Goal: Information Seeking & Learning: Learn about a topic

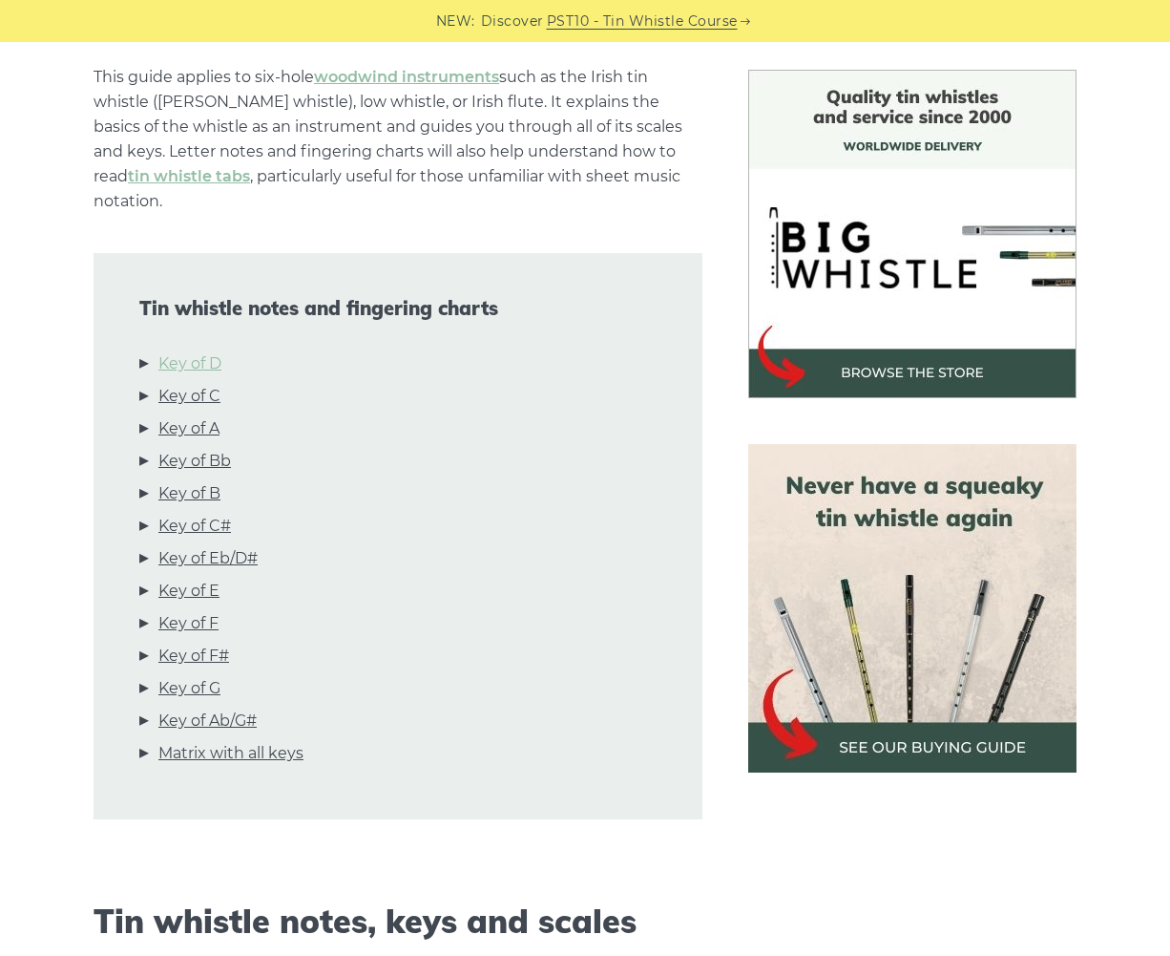
click at [199, 351] on link "Key of D" at bounding box center [189, 363] width 63 height 25
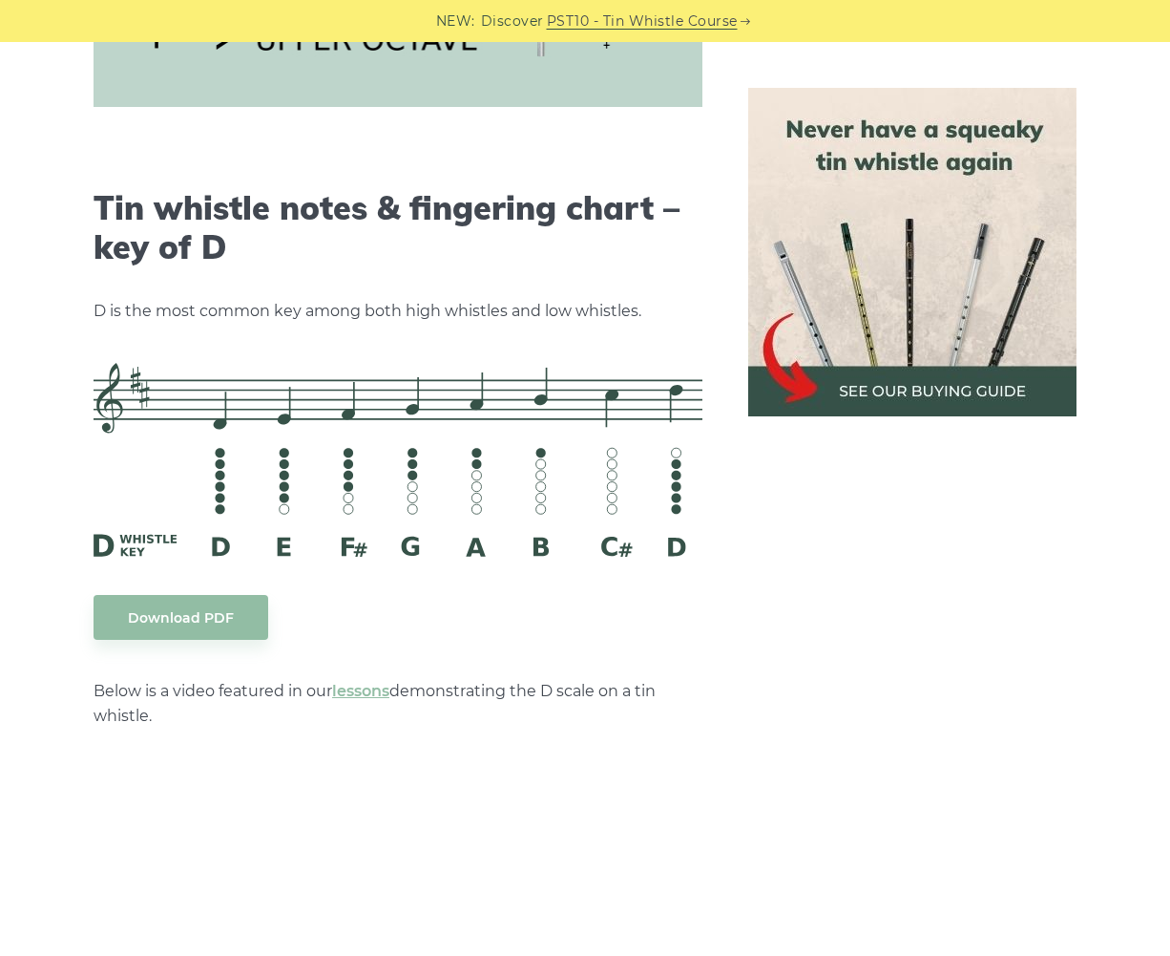
scroll to position [2975, 0]
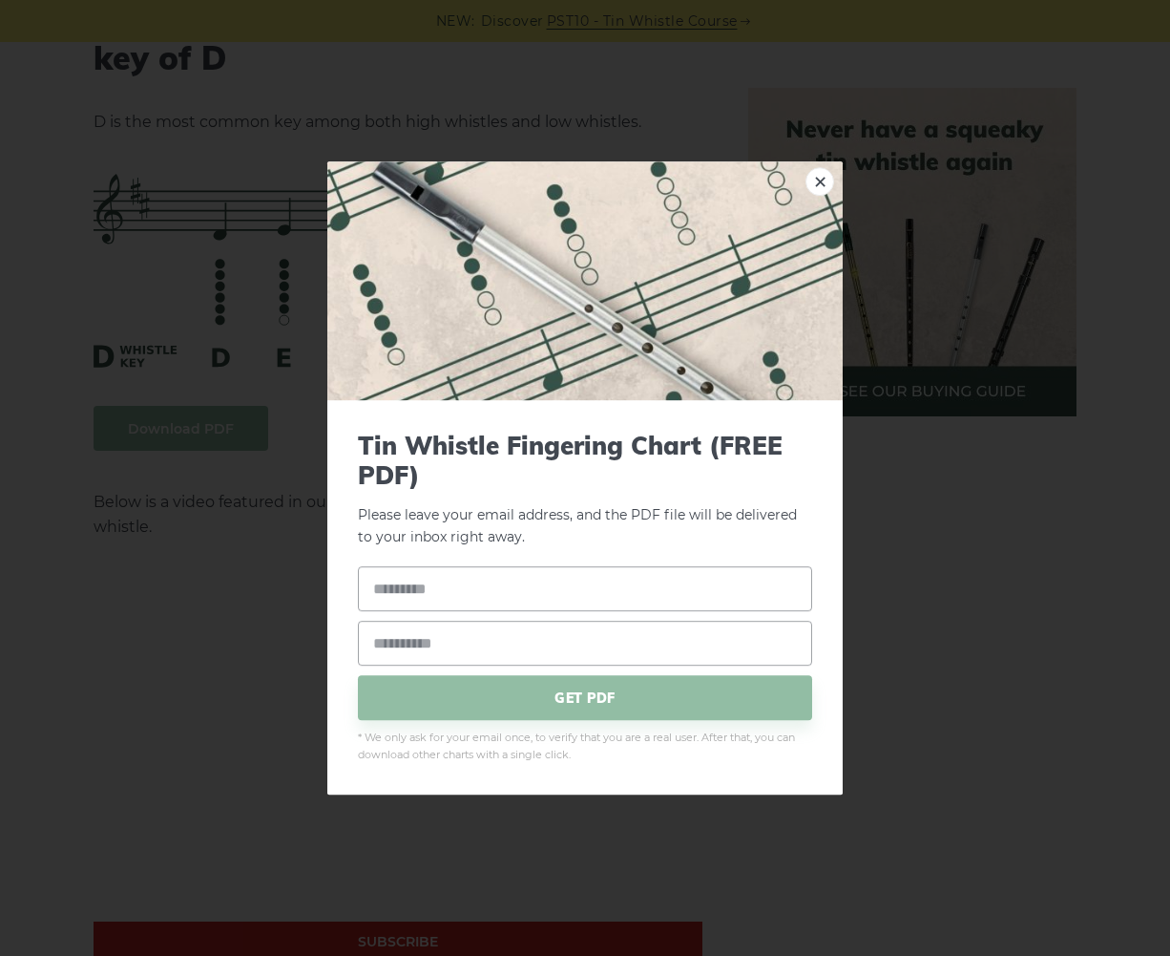
click at [815, 179] on link "×" at bounding box center [820, 181] width 29 height 29
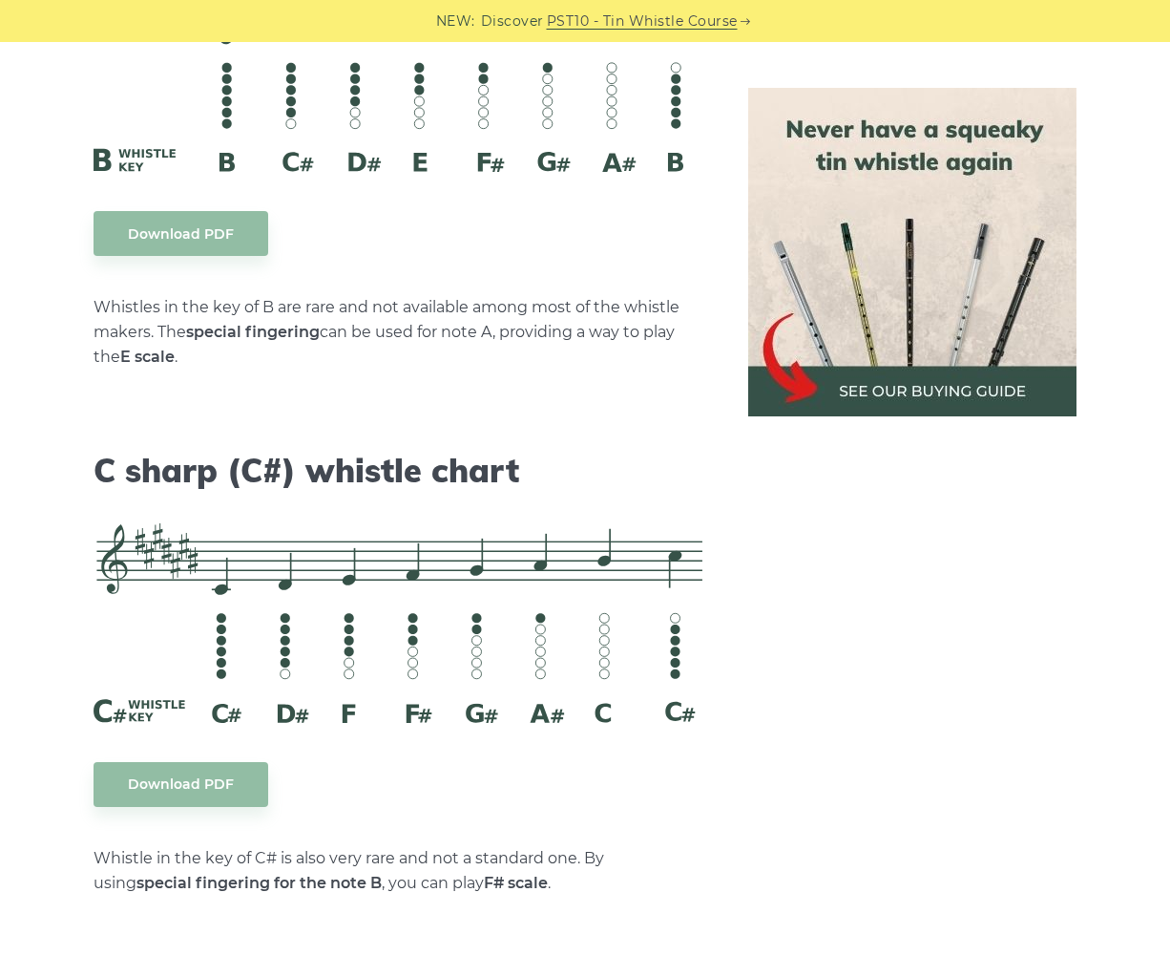
scroll to position [7366, 0]
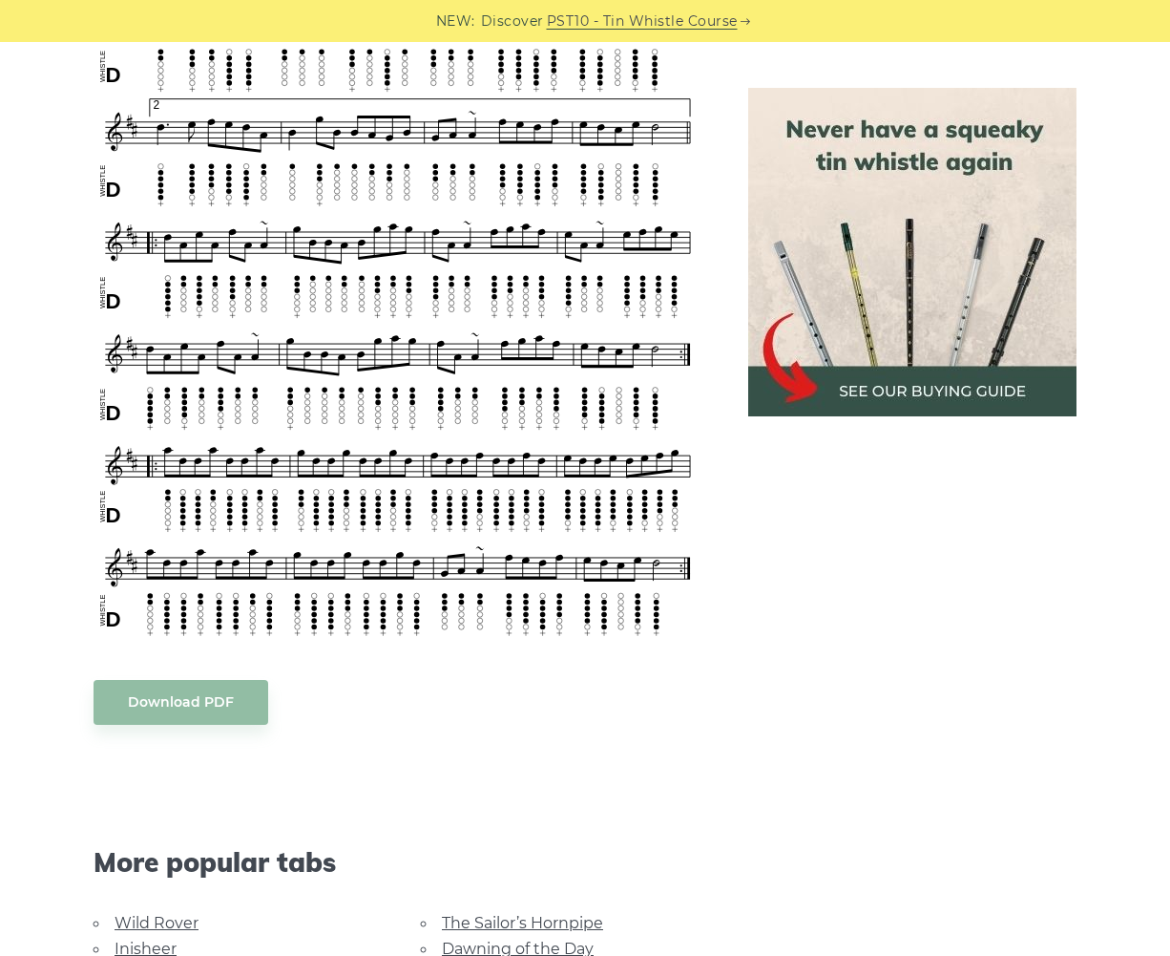
scroll to position [1337, 0]
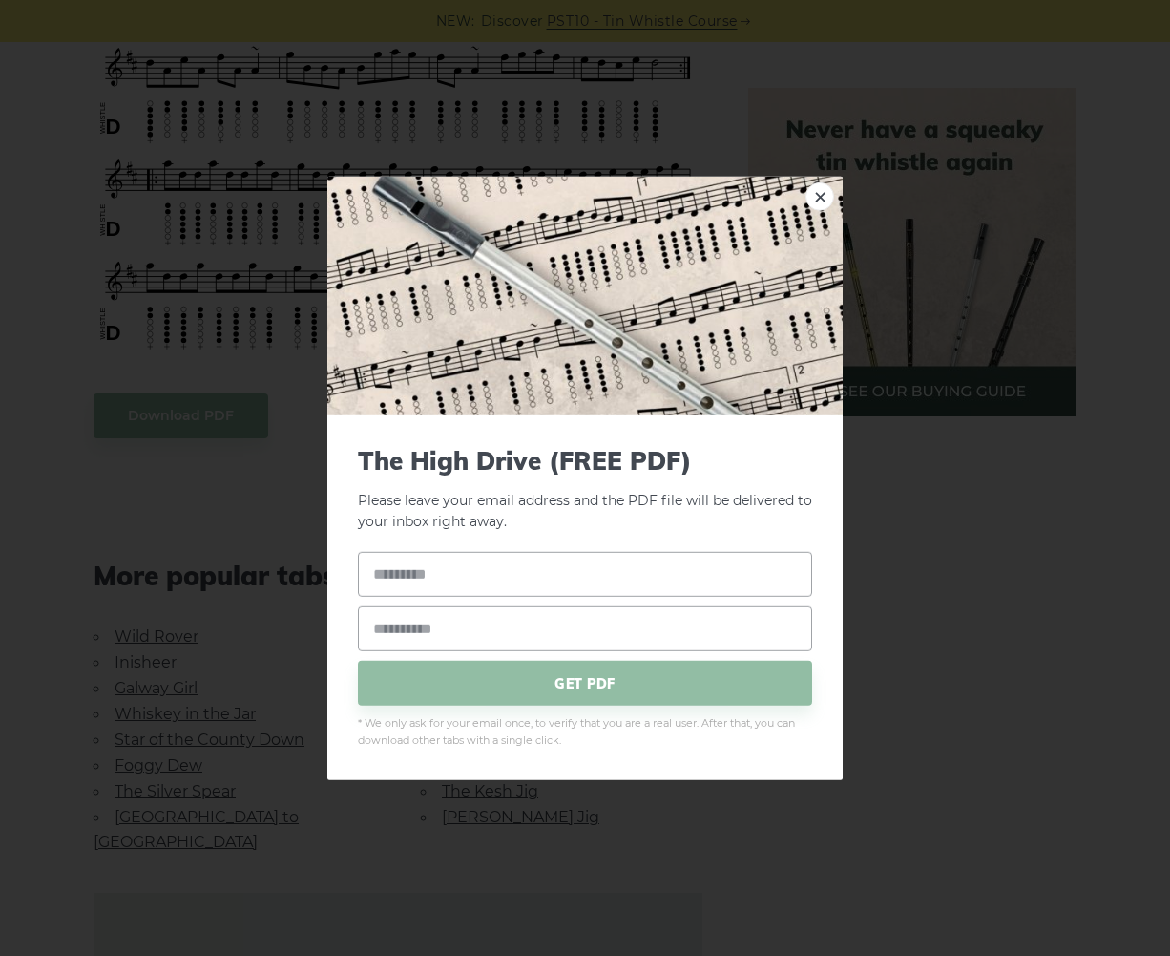
click at [187, 387] on body "NEW: Discover PST10 - Tin Whistle Course Lessons Fingering Charts Tabs & Notes …" at bounding box center [585, 423] width 1170 height 3520
click at [821, 190] on link "×" at bounding box center [820, 195] width 29 height 29
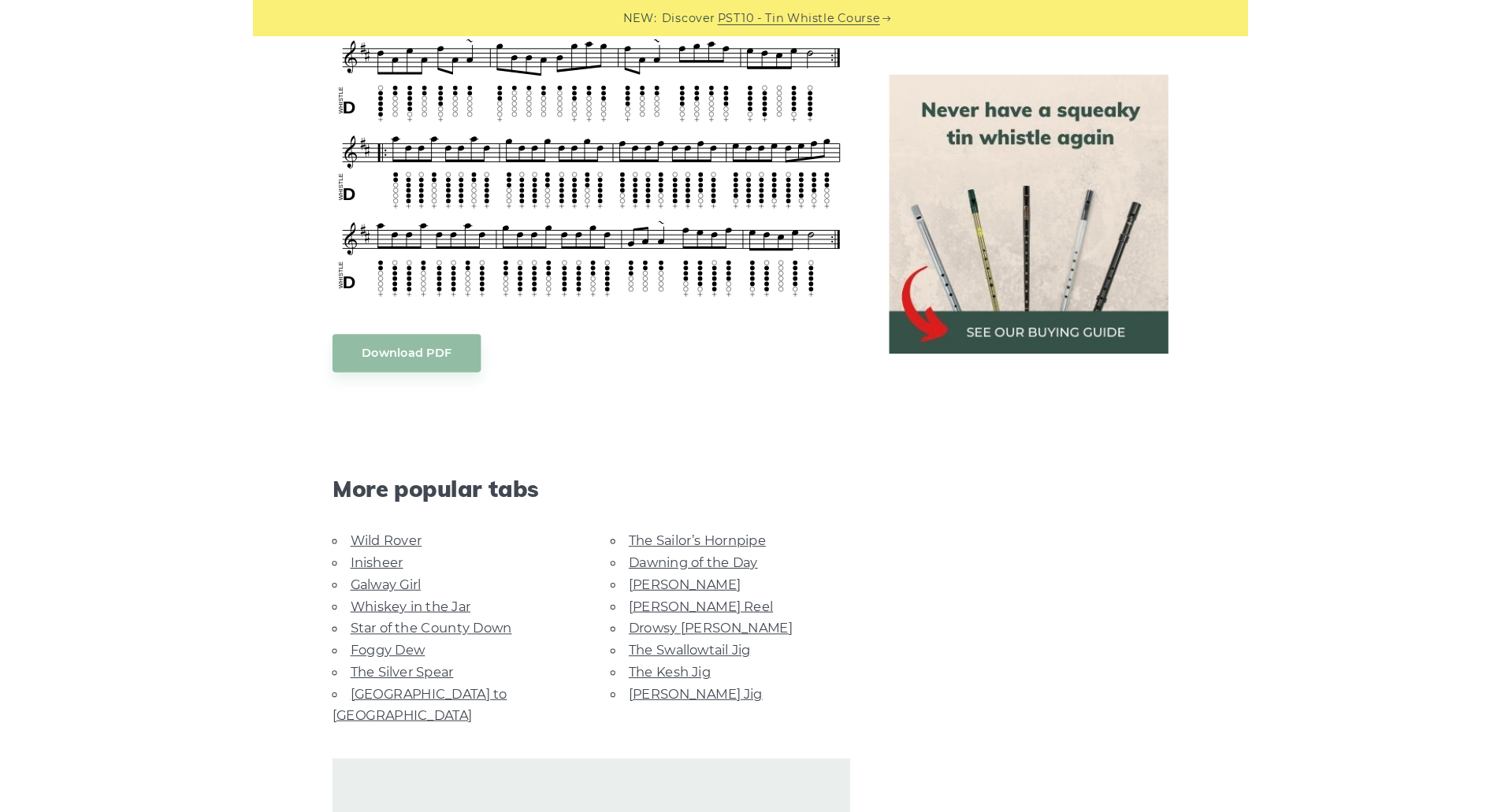
scroll to position [866, 0]
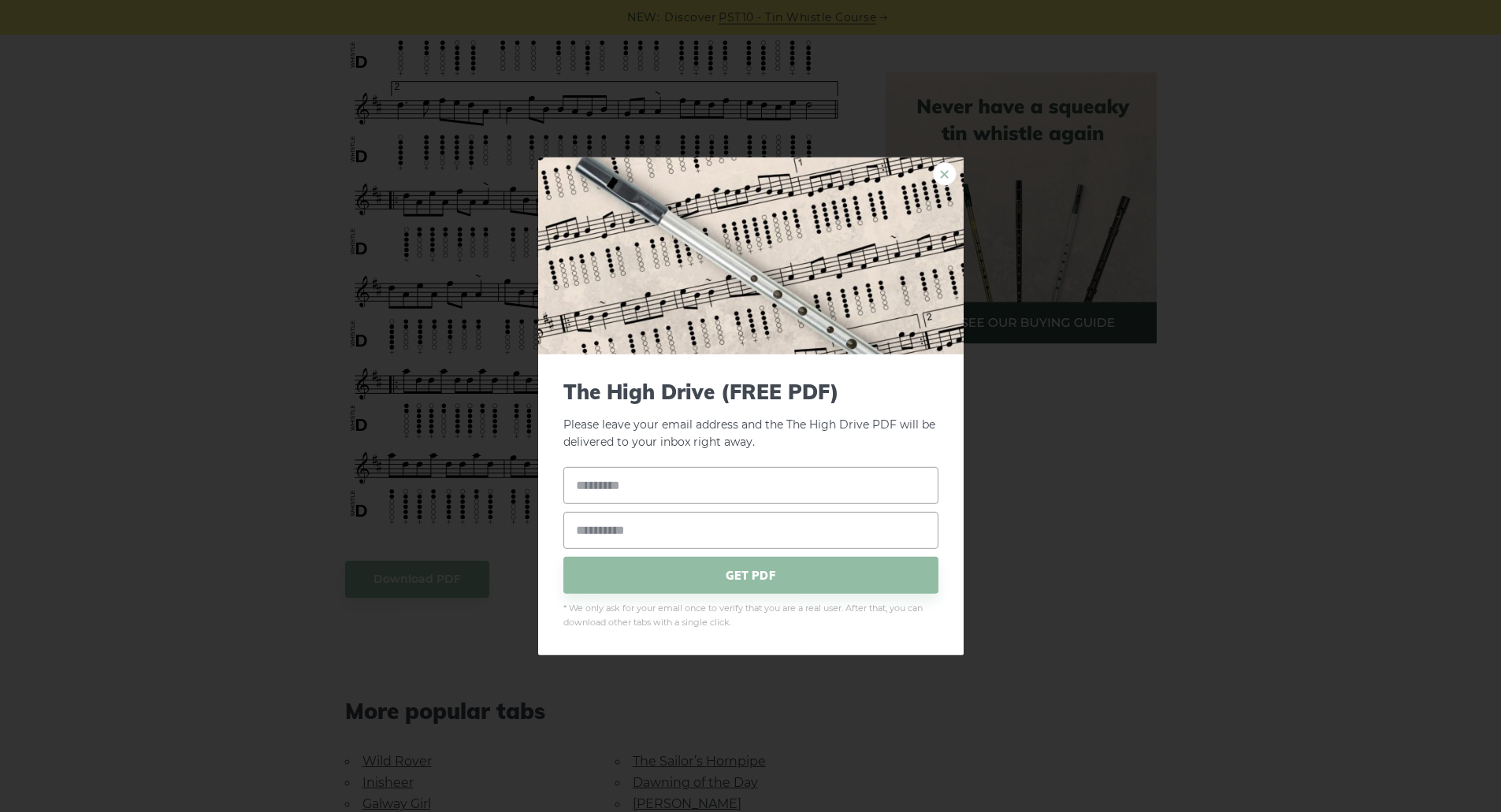
click at [950, 168] on link "×" at bounding box center [944, 173] width 24 height 24
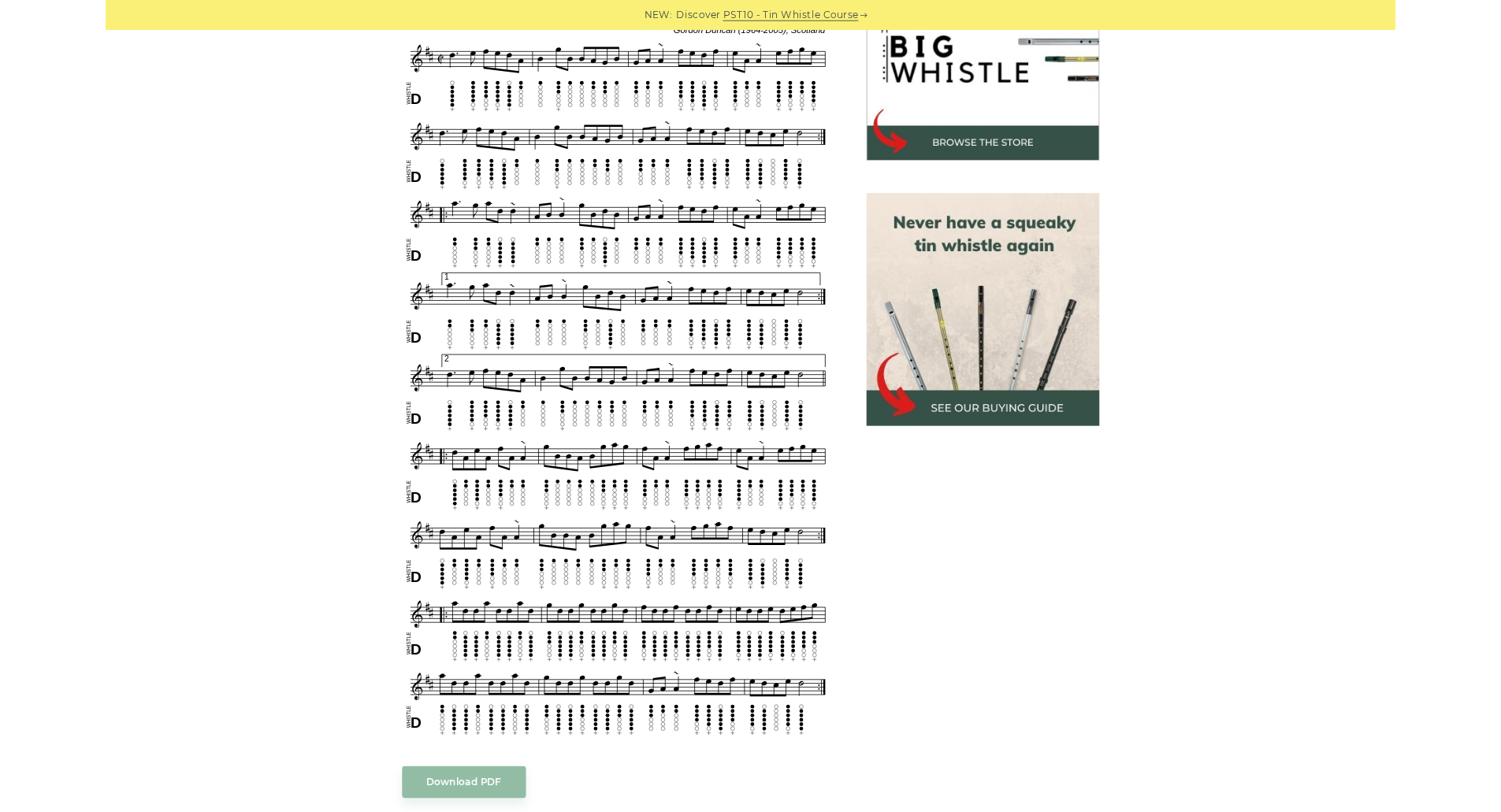
scroll to position [457, 0]
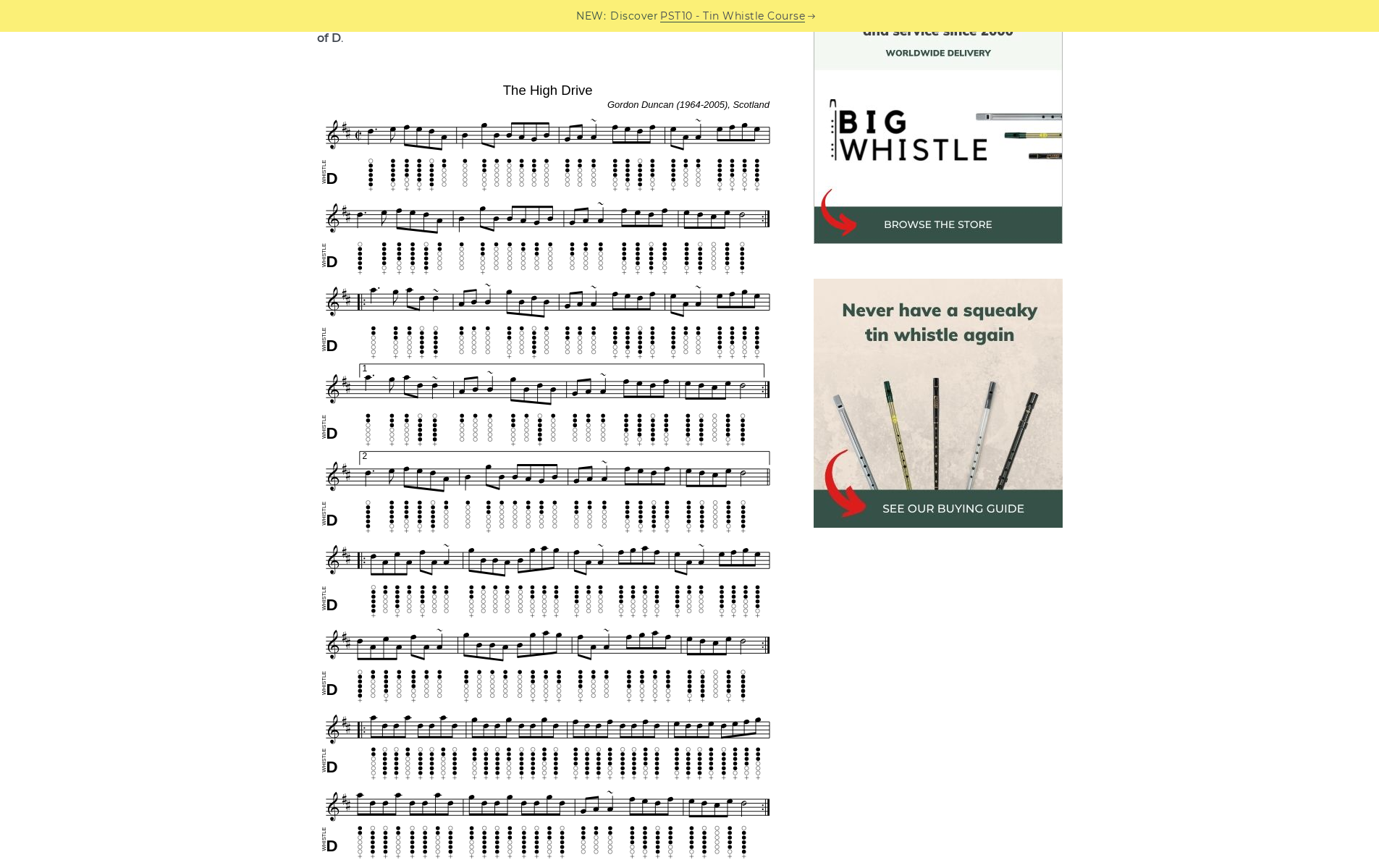
click at [886, 136] on div "Sheet music notes and tab to play The High Drive on a tin whistle (penny whistl…" at bounding box center [689, 700] width 1379 height 1410
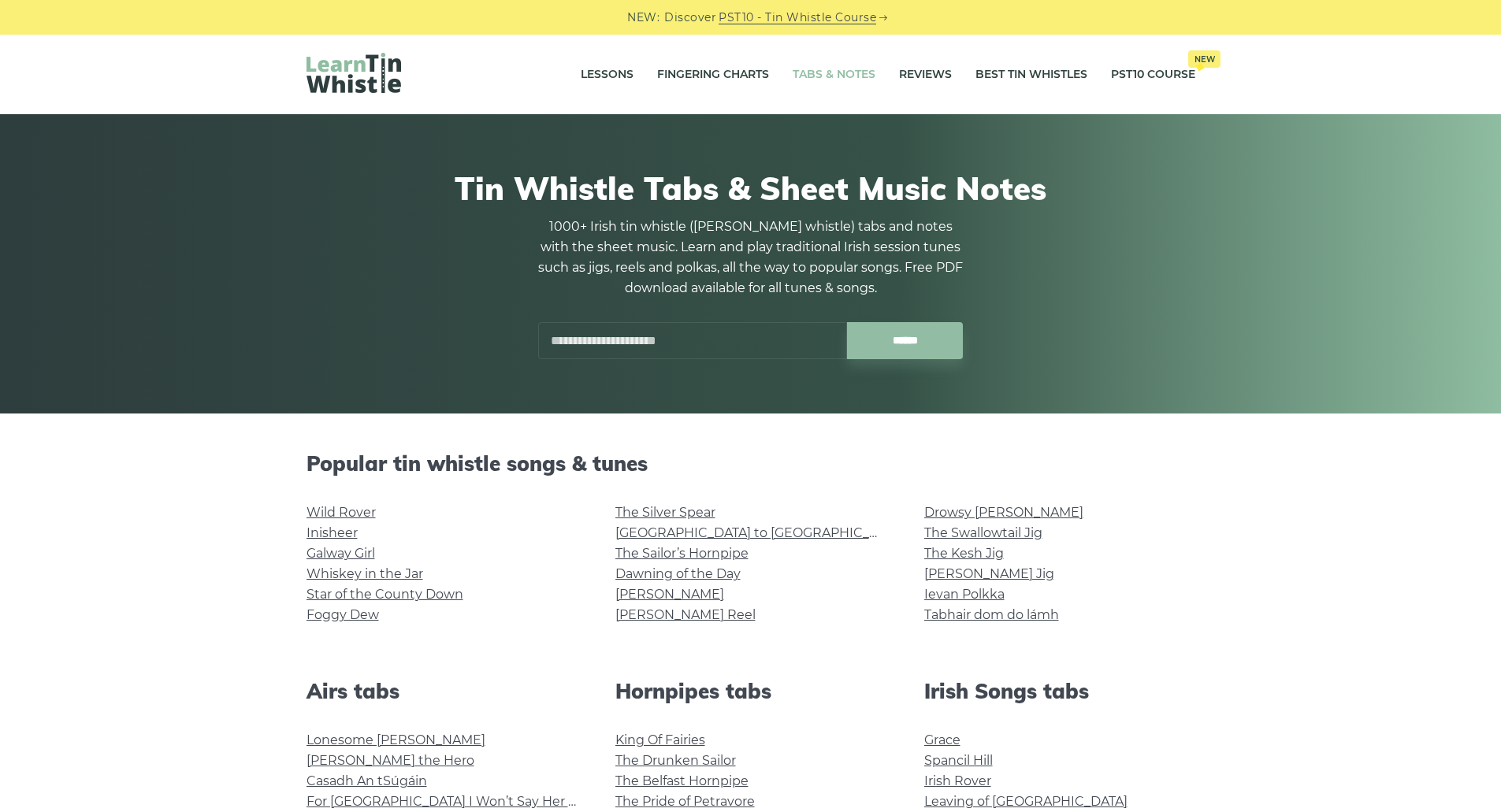
scroll to position [158, 0]
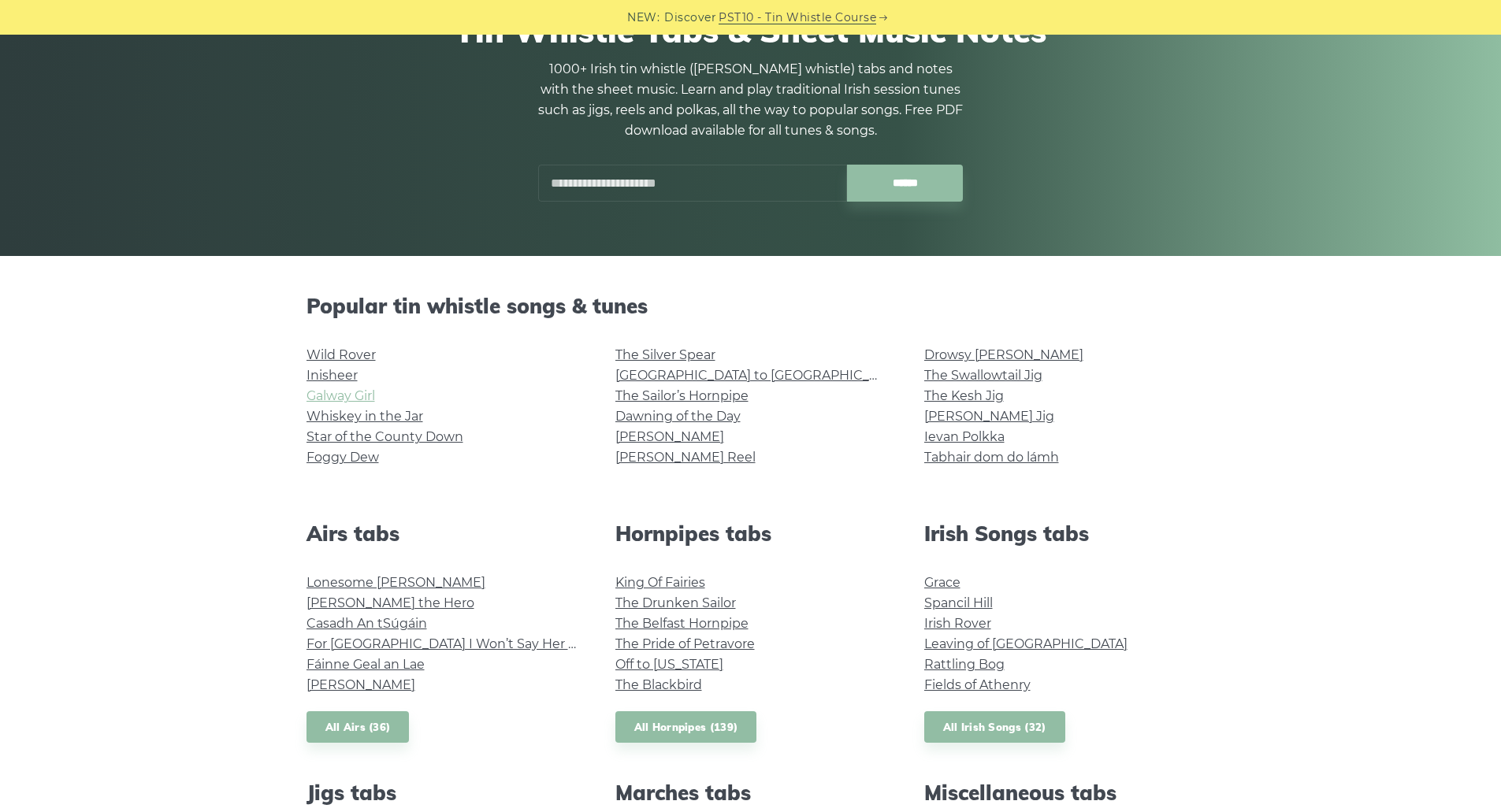
drag, startPoint x: 356, startPoint y: 394, endPoint x: 365, endPoint y: 392, distance: 9.2
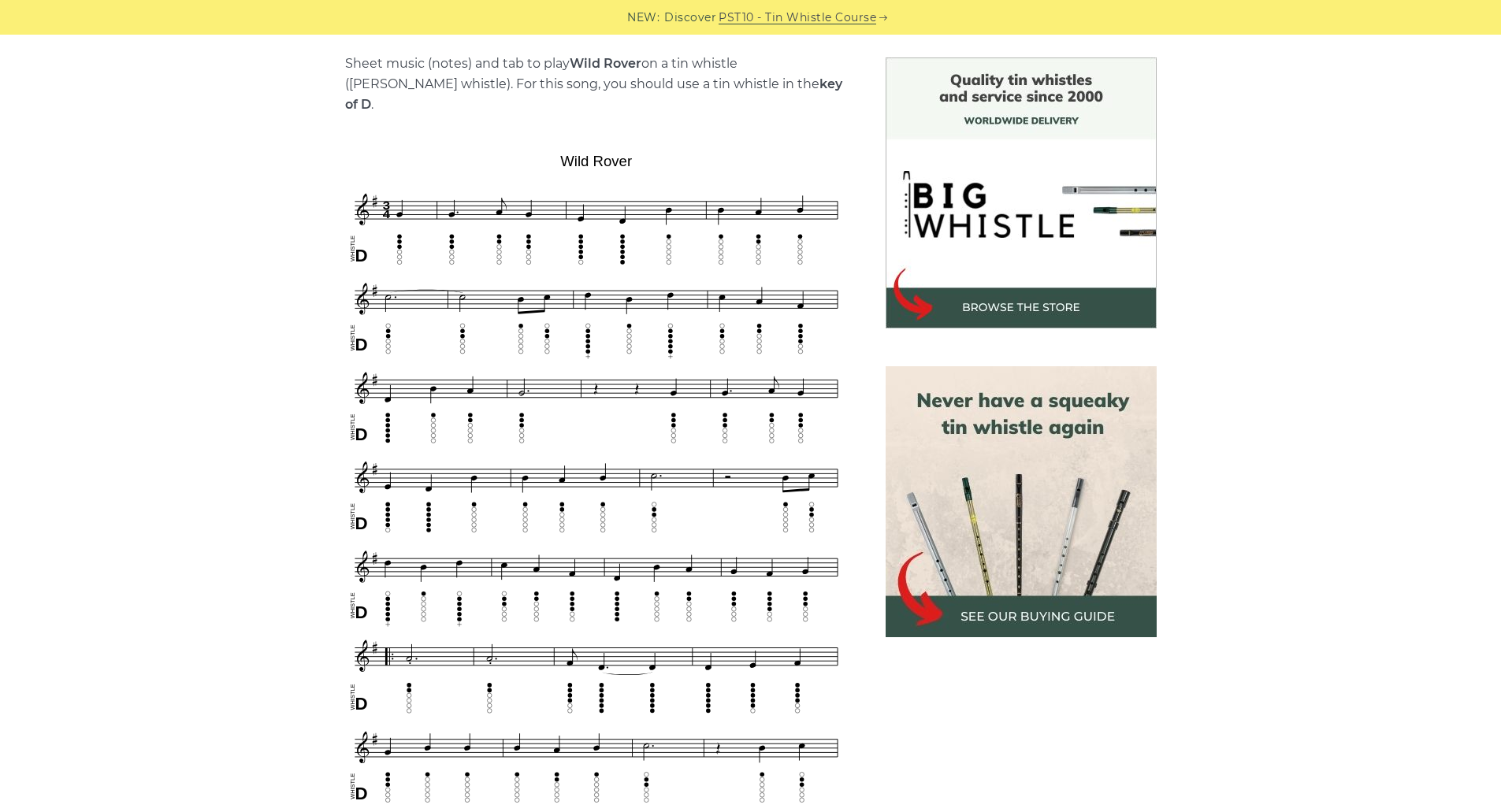
scroll to position [315, 0]
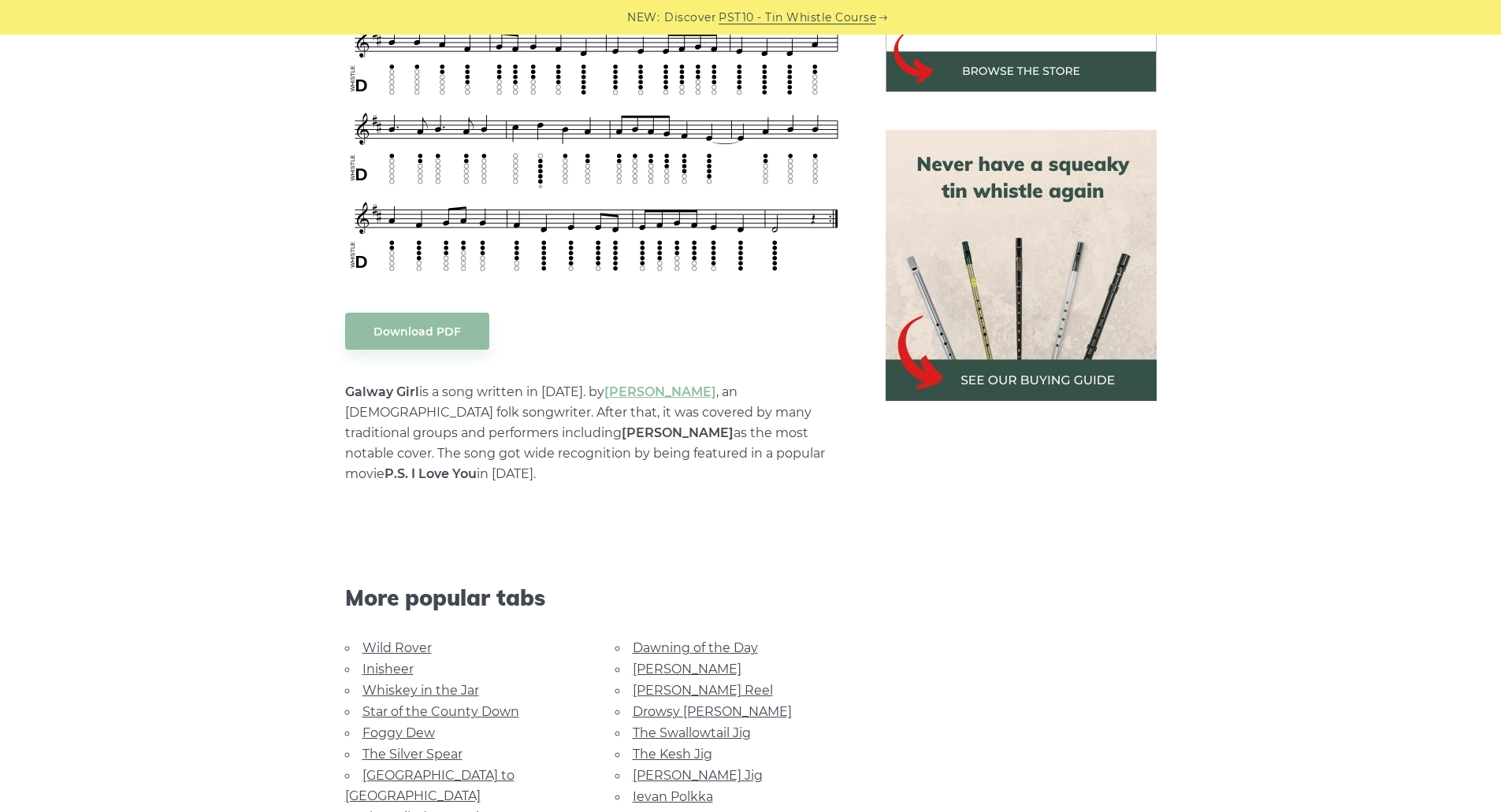
scroll to position [236, 0]
